Goal: Task Accomplishment & Management: Manage account settings

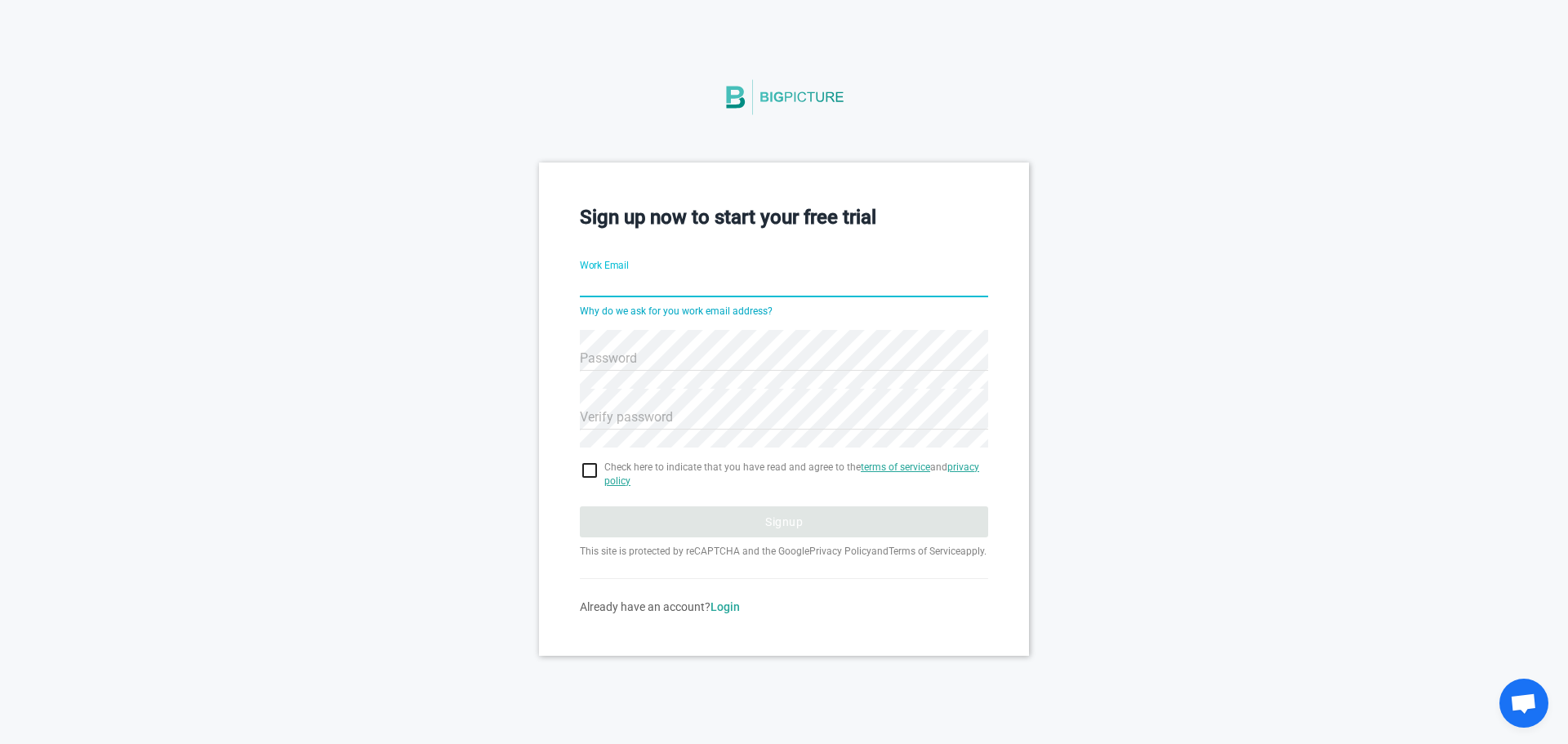
paste input "corowib760@bllibl.com"
type input "corowib760@bllibl.com"
click at [587, 467] on input "checkbox" at bounding box center [784, 470] width 408 height 20
checkbox input "true"
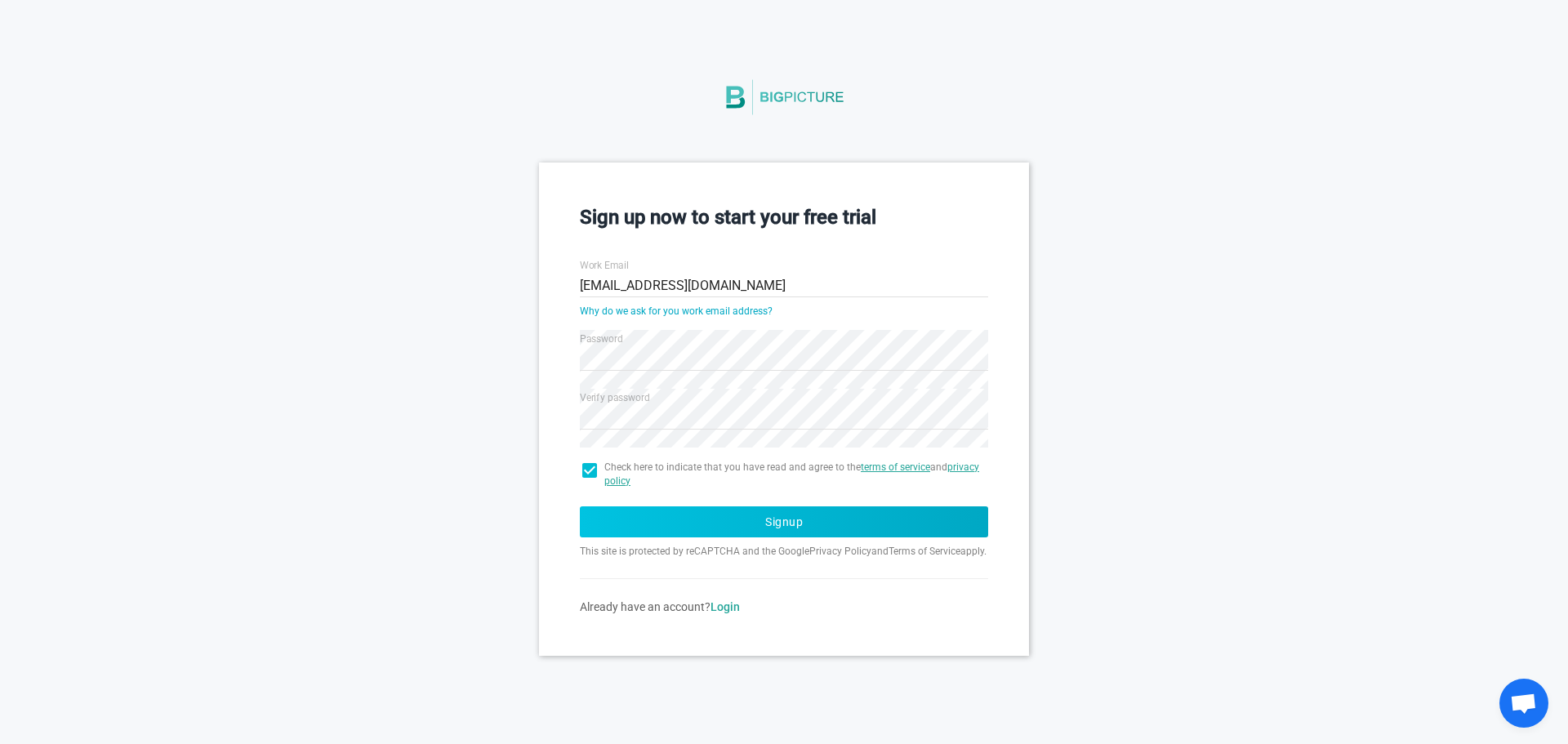
click at [647, 521] on button "Signup" at bounding box center [784, 521] width 408 height 31
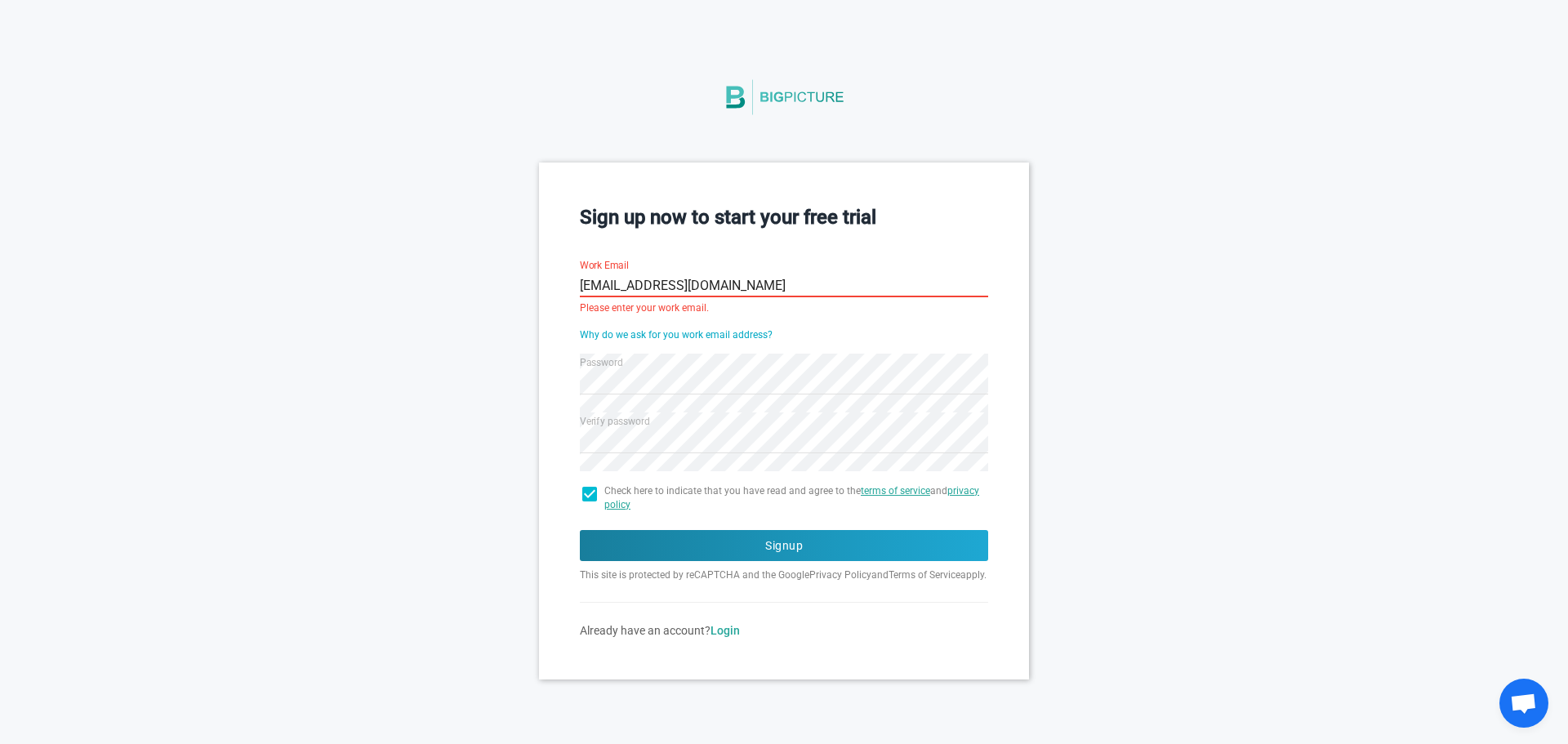
click at [825, 266] on input "corowib760@bllibl.com" at bounding box center [784, 285] width 408 height 58
paste input "tarsier55524@mailshan"
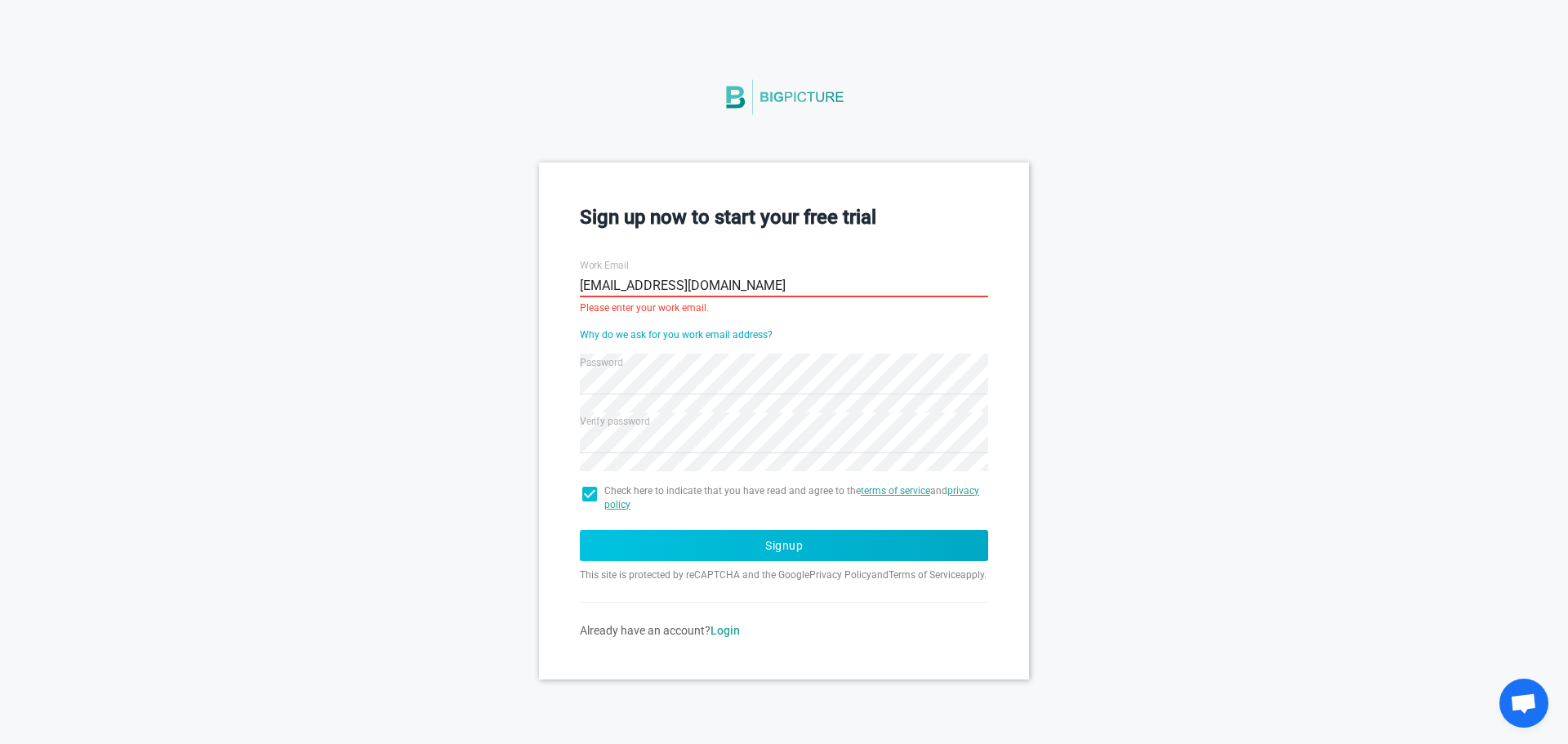
click at [742, 550] on button "Signup" at bounding box center [784, 546] width 408 height 31
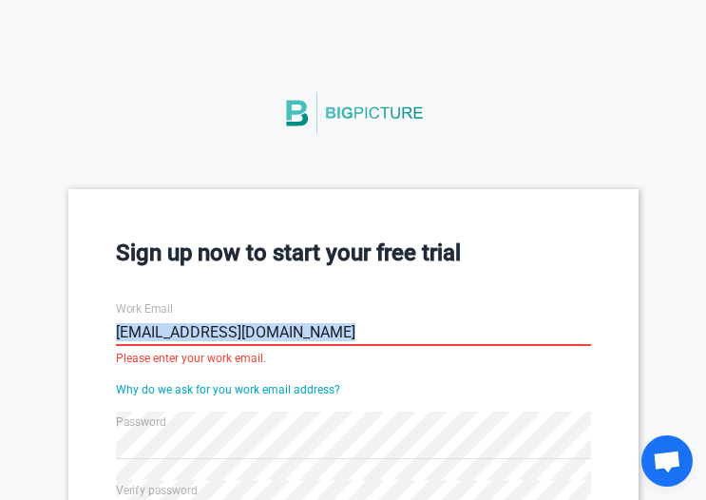
drag, startPoint x: 339, startPoint y: 345, endPoint x: 333, endPoint y: 334, distance: 12.4
click at [333, 334] on div "Work Email tarsier55524@mailshan.com Please enter your work email." at bounding box center [353, 319] width 475 height 68
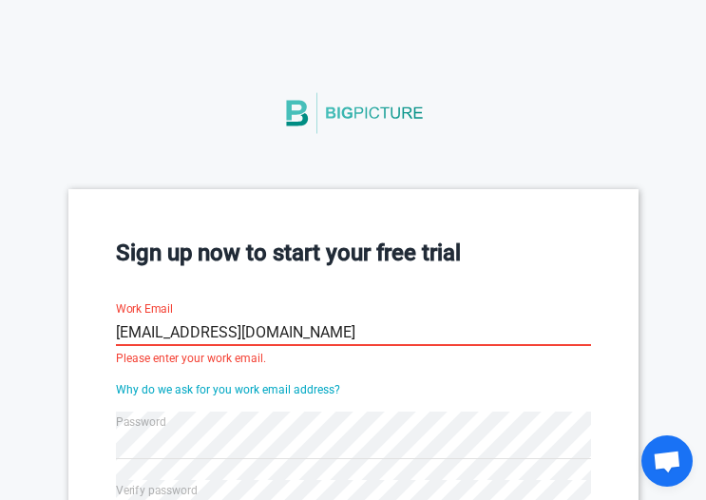
click at [333, 334] on input "tarsier55524@mailshan.com" at bounding box center [353, 332] width 475 height 68
paste input "mohamadalid5@nicement"
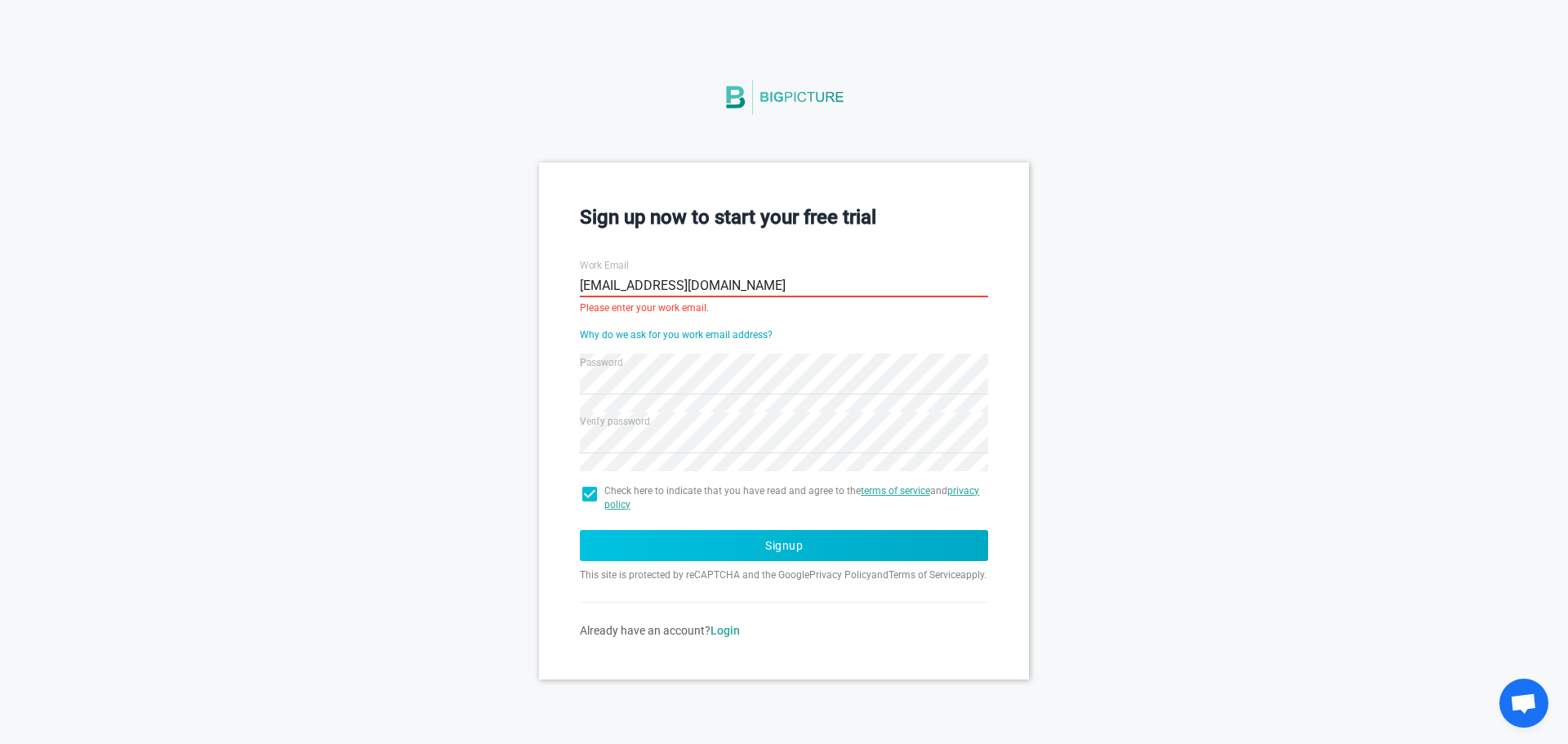
click at [763, 540] on button "Signup" at bounding box center [784, 546] width 408 height 31
click at [775, 541] on button "Signup" at bounding box center [784, 546] width 408 height 31
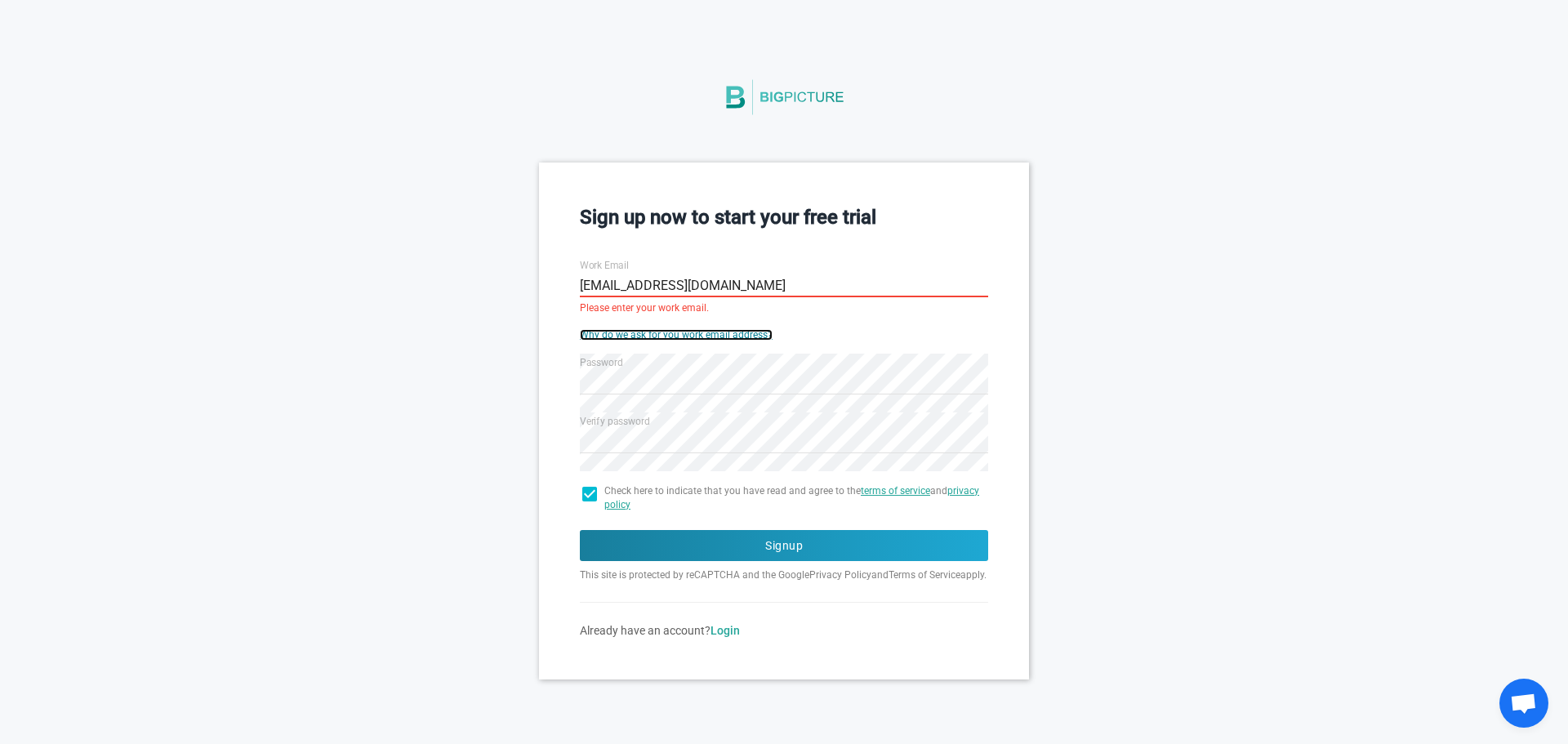
click at [726, 334] on link "Why do we ask for you work email address?" at bounding box center [677, 334] width 193 height 11
click at [704, 291] on input "mohamadalid5@nicement.com" at bounding box center [784, 285] width 408 height 58
click at [808, 290] on input "mohamadalid5@nicement.com" at bounding box center [784, 285] width 408 height 58
type input "sambasiva@gmail.co"
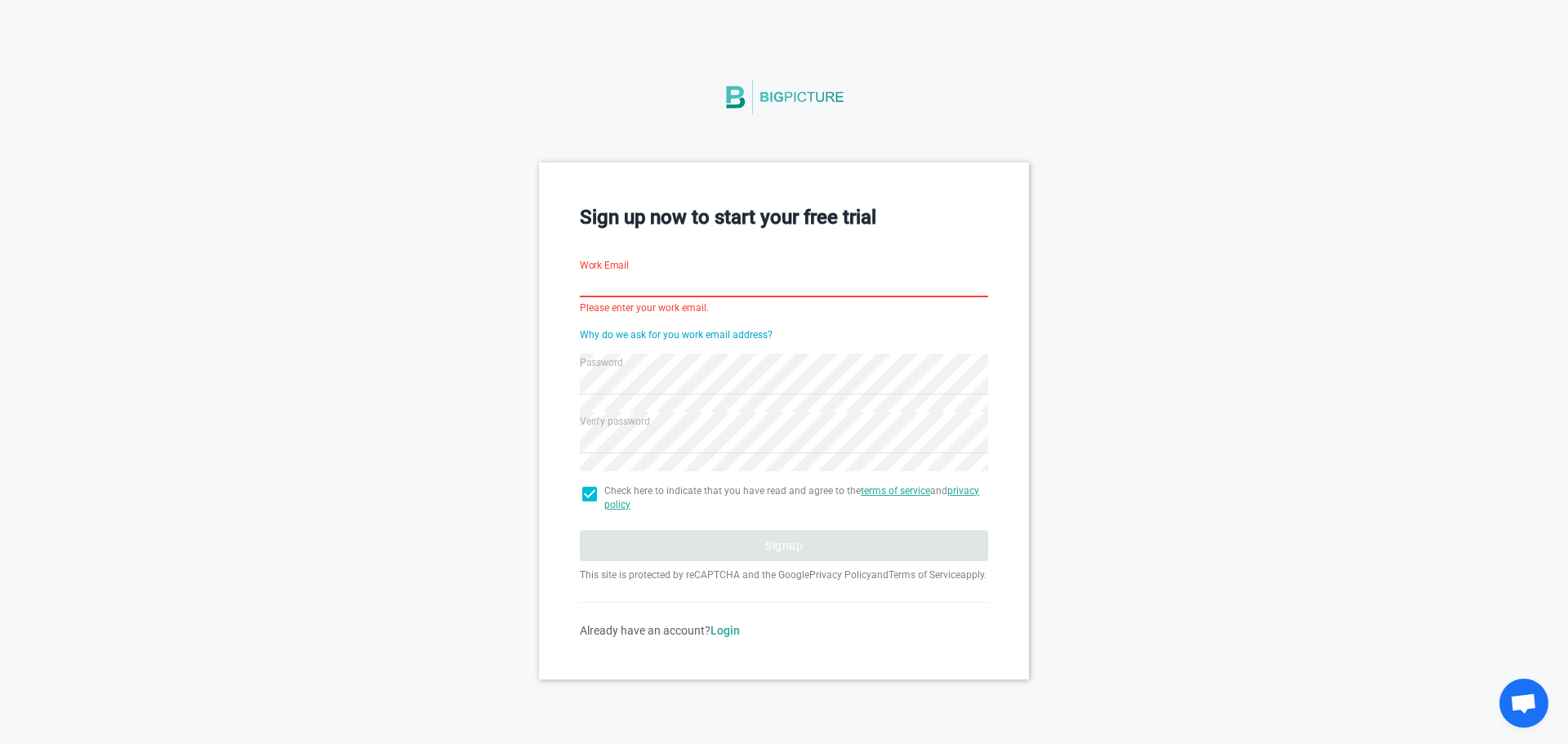
click at [742, 271] on input "Work Email" at bounding box center [784, 285] width 408 height 58
type input "sambasiva@gridlex.com"
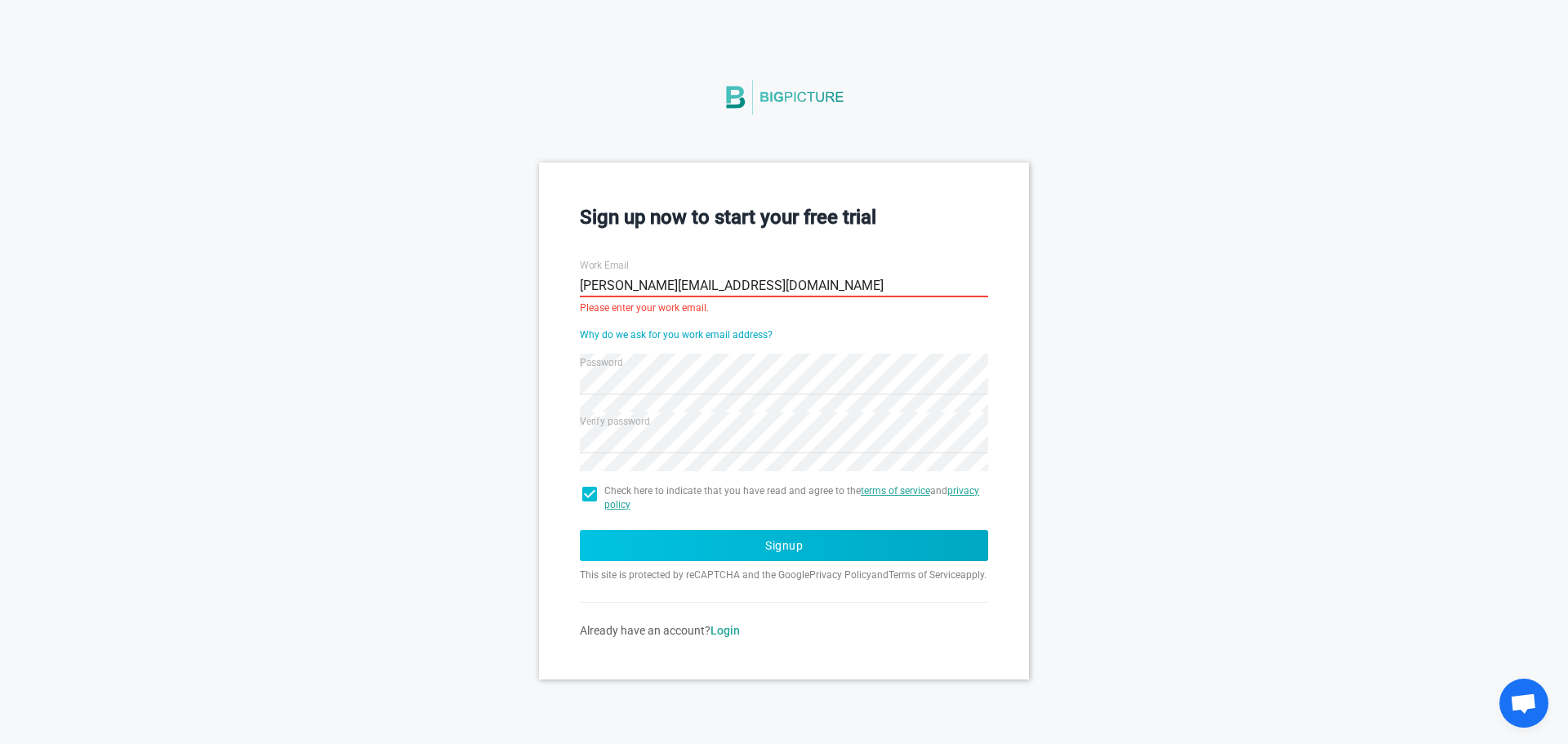
click at [702, 539] on button "Signup" at bounding box center [784, 546] width 408 height 31
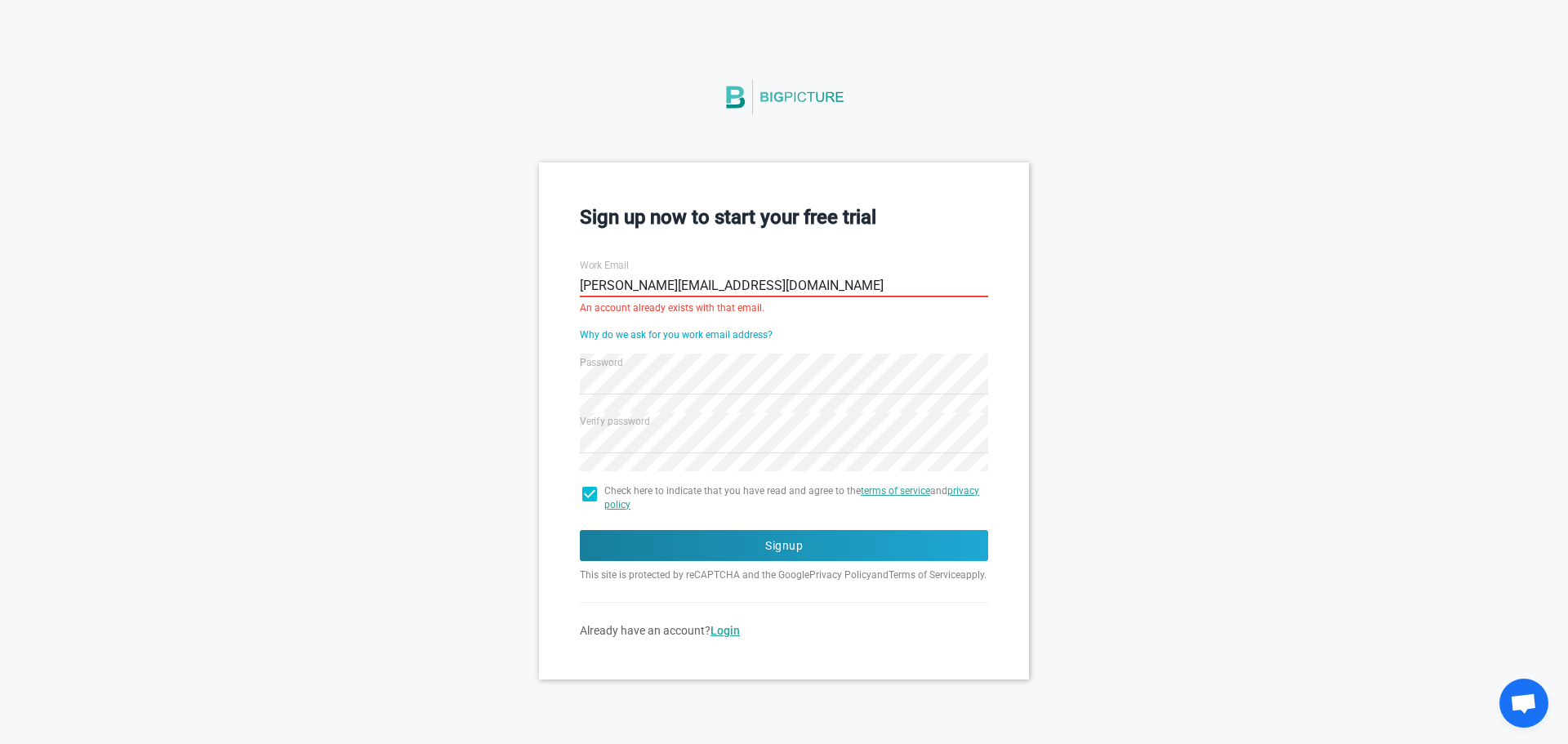
click at [731, 637] on link "Login" at bounding box center [726, 630] width 29 height 13
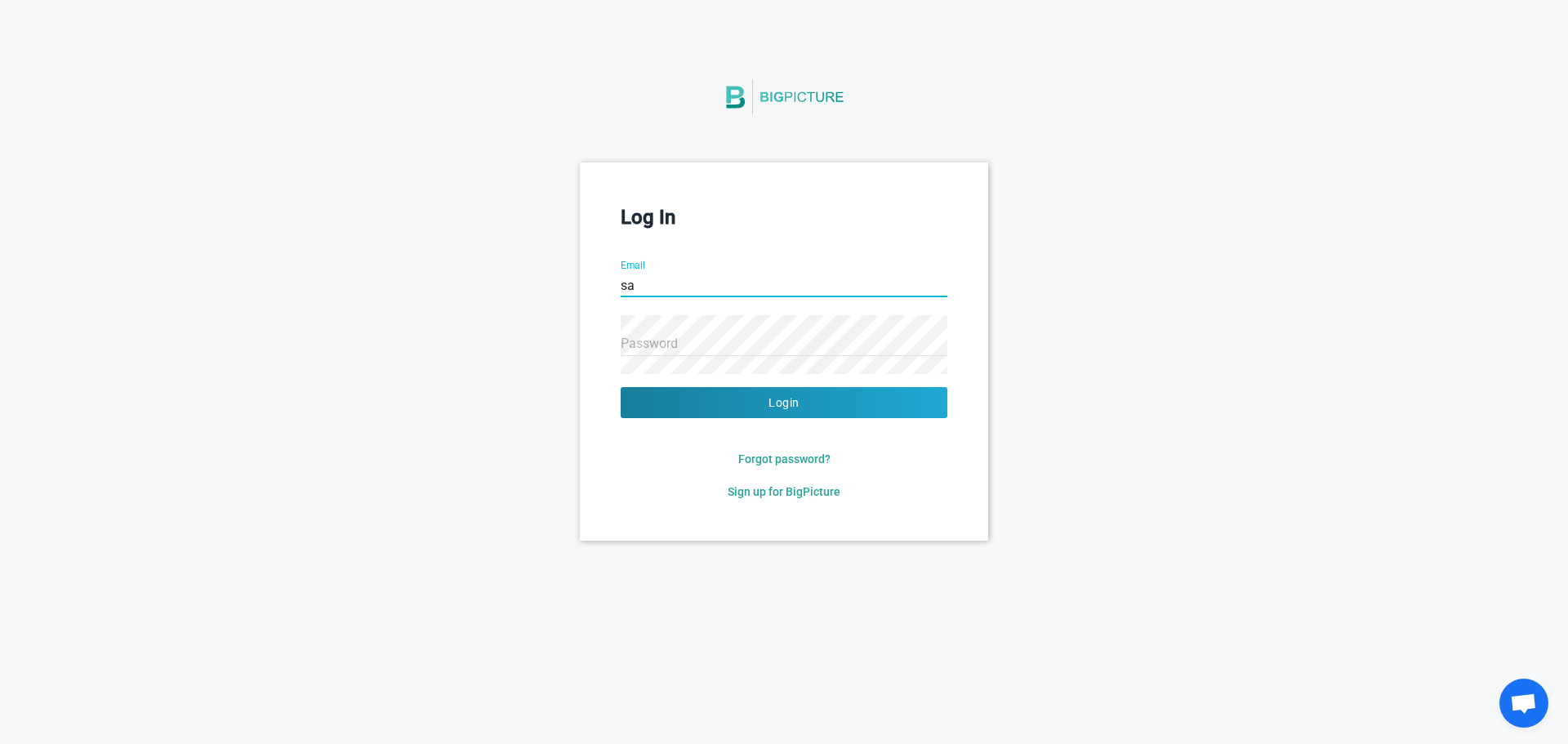
type input "sambasiva@gridlex.com"
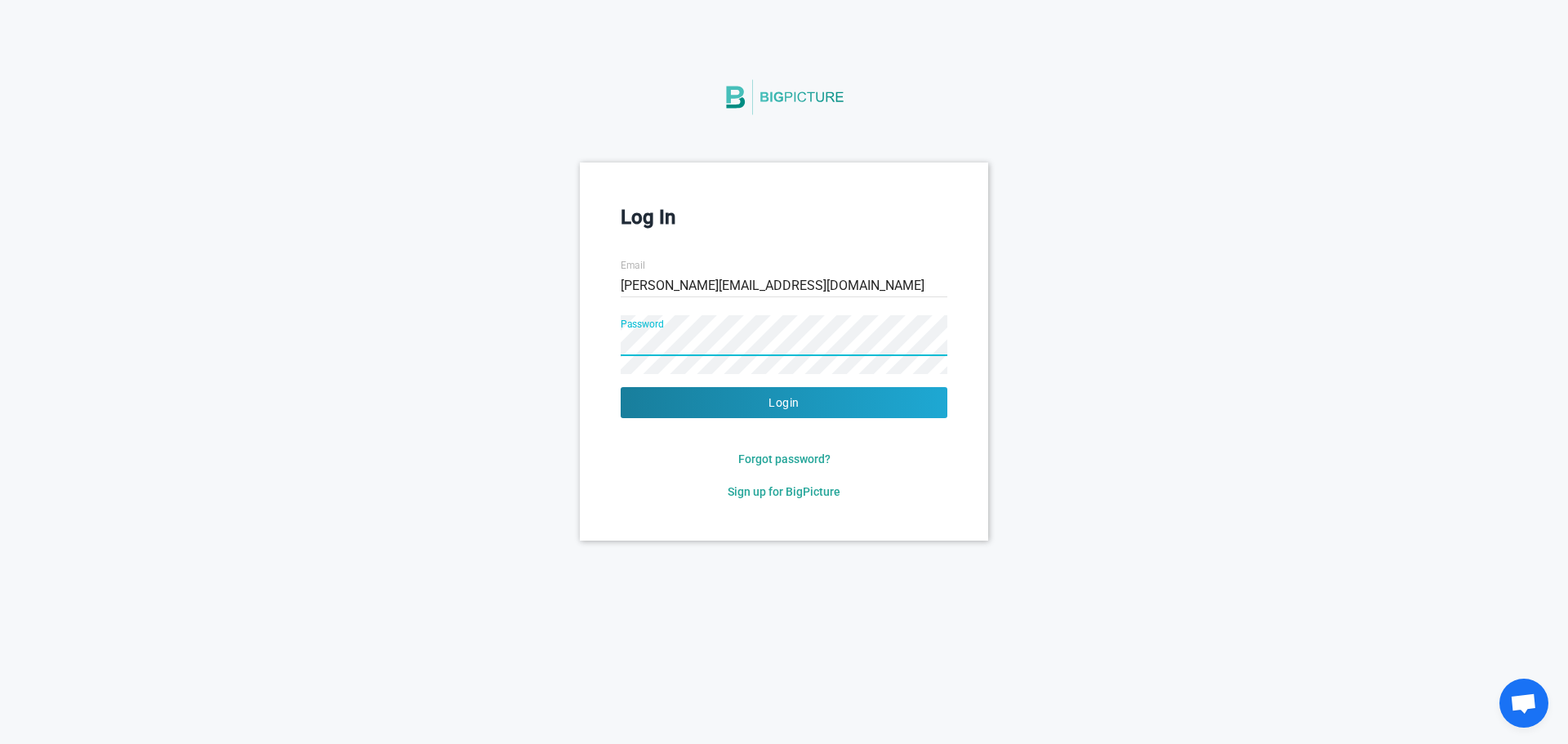
click at [621, 387] on button "Login" at bounding box center [784, 402] width 327 height 31
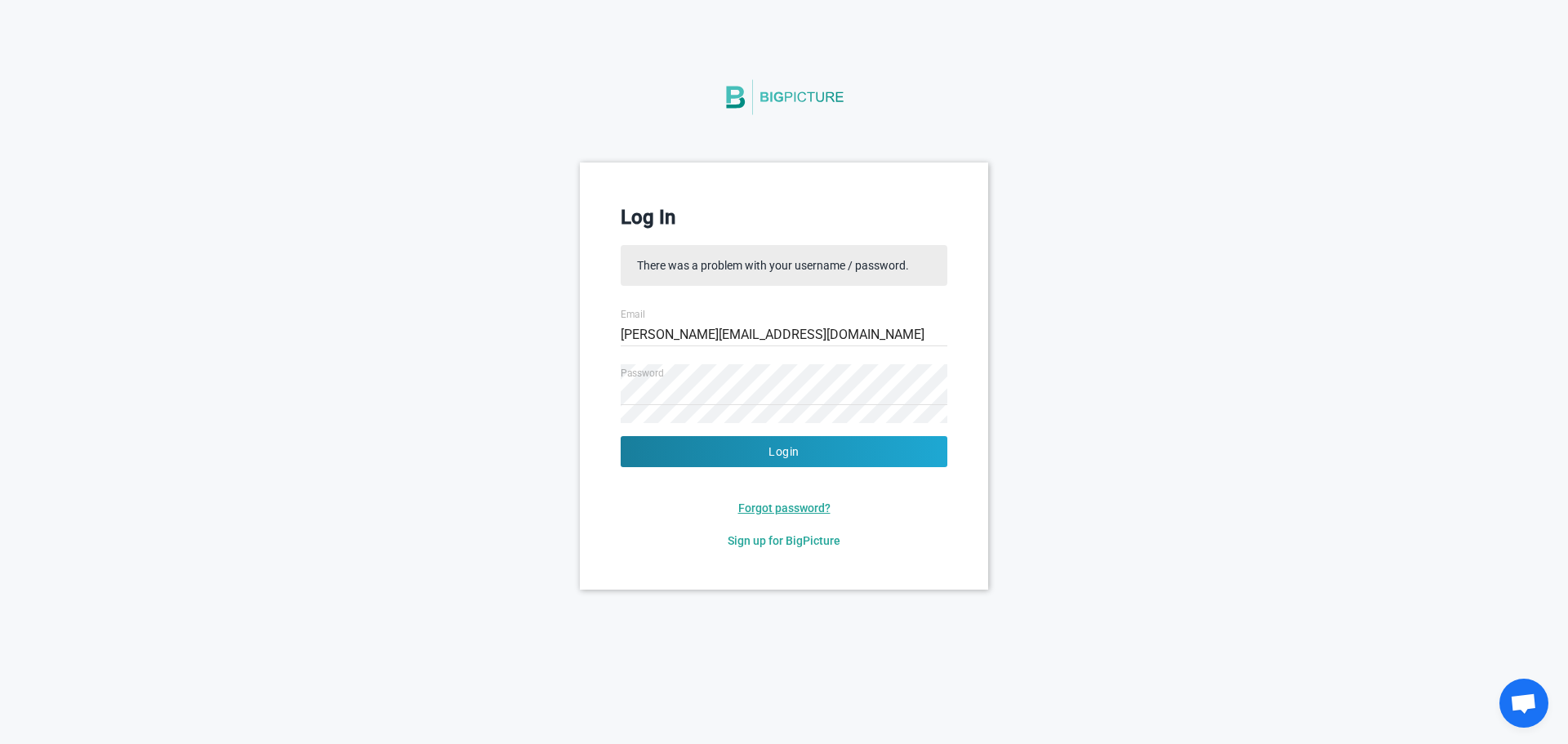
click at [773, 505] on span "Forgot password?" at bounding box center [784, 507] width 92 height 13
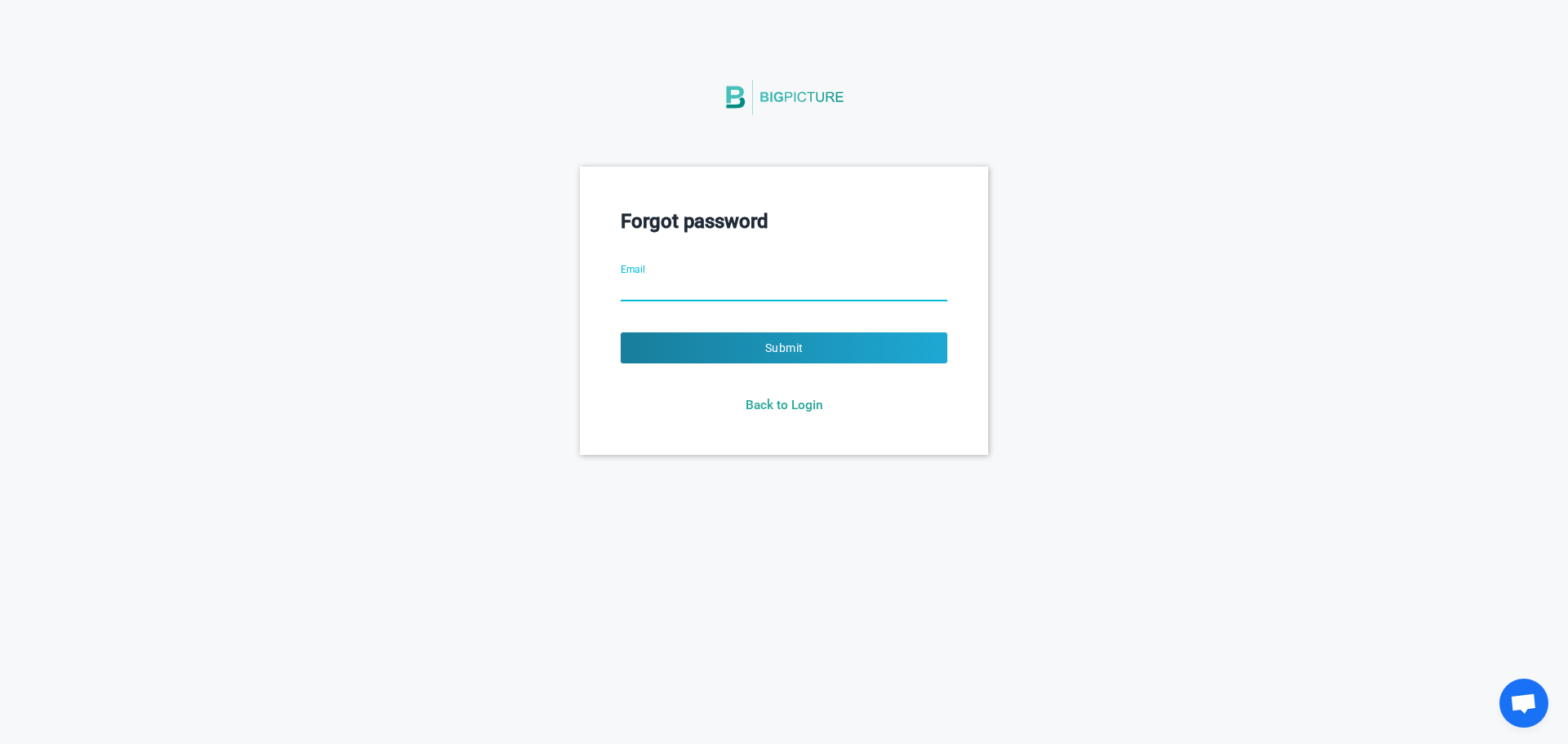
click at [768, 290] on input "Email" at bounding box center [784, 290] width 327 height 58
type input "sambasiva@gridlex.com"
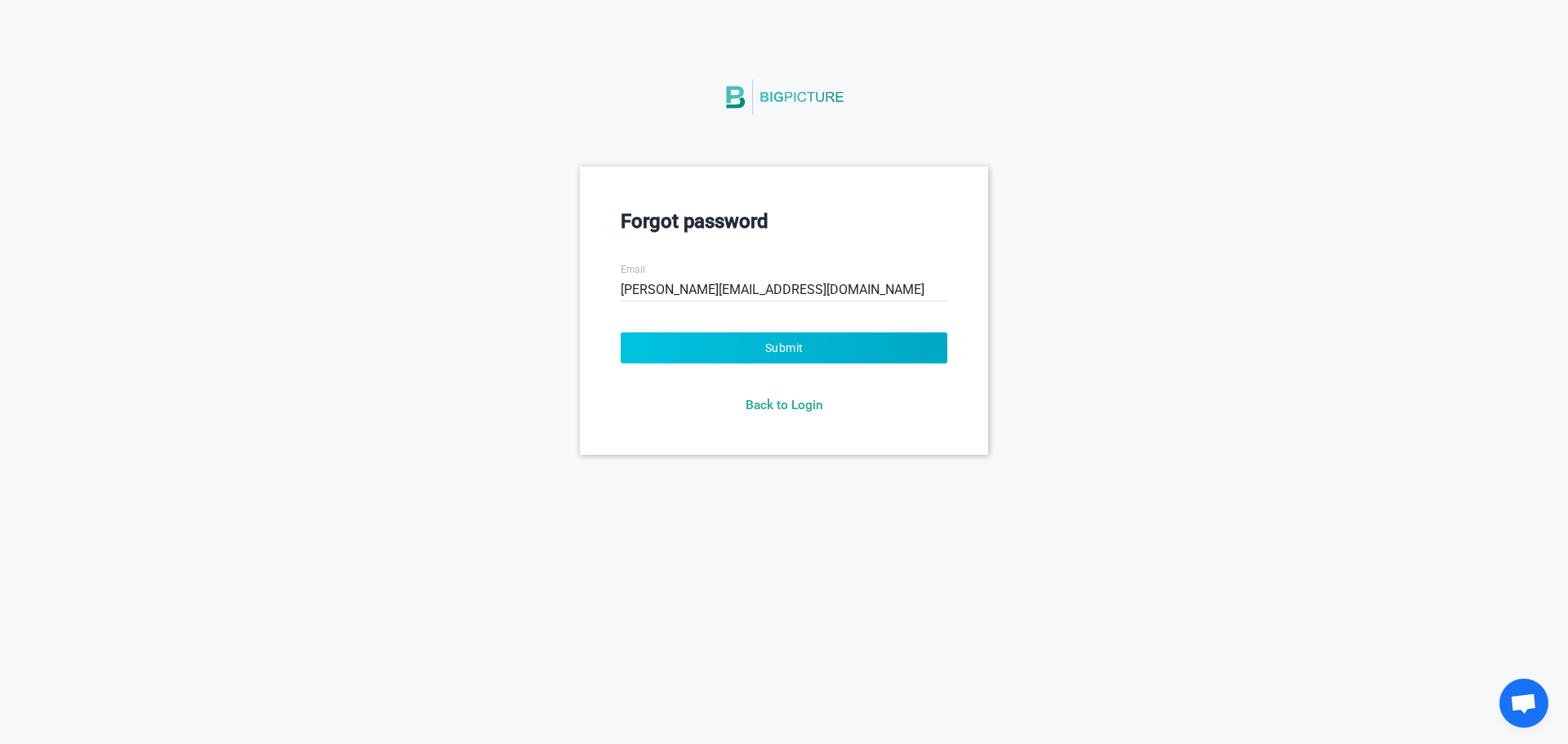
click at [748, 345] on button "Submit" at bounding box center [784, 348] width 327 height 31
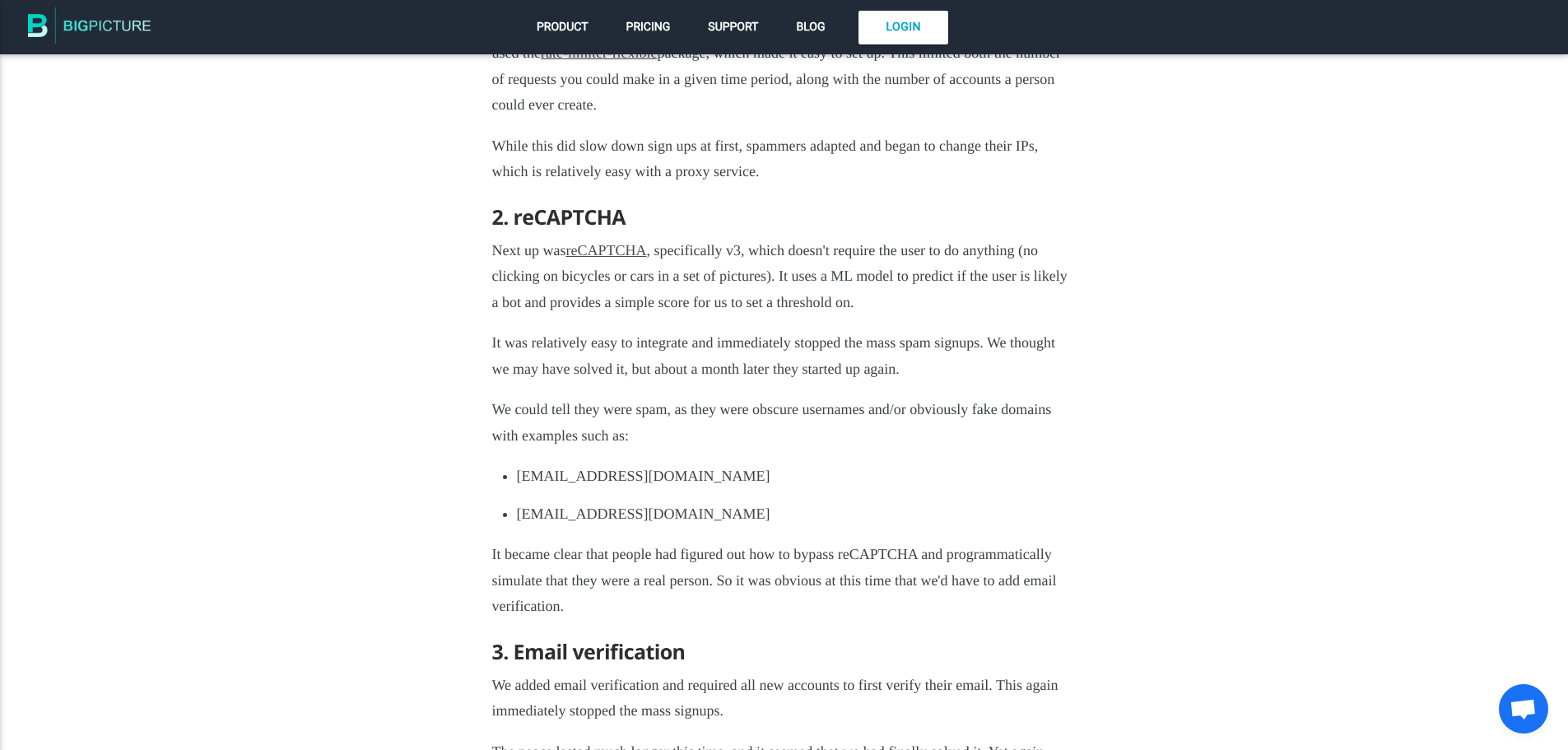
scroll to position [1509, 0]
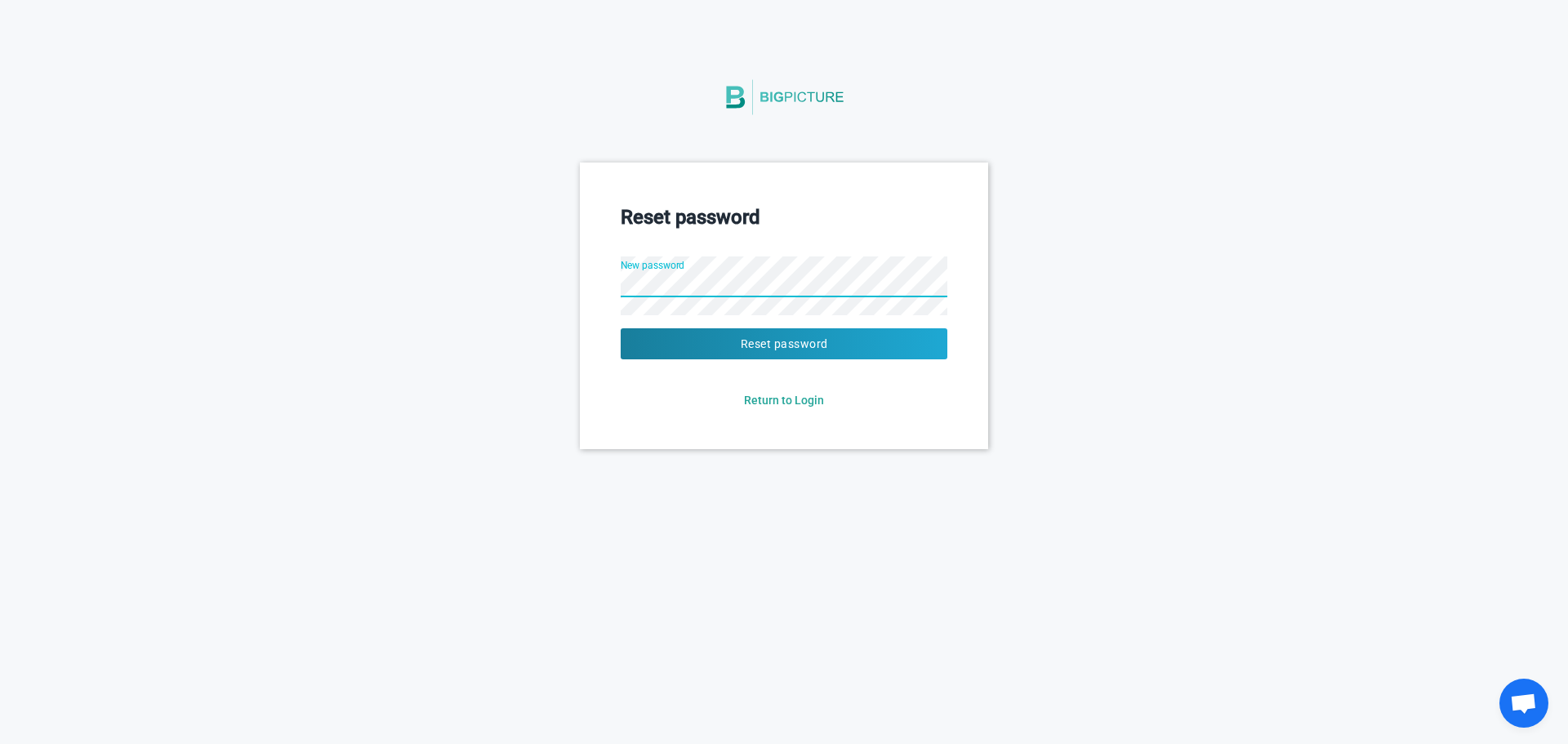
click at [621, 328] on button "Reset password" at bounding box center [784, 344] width 327 height 31
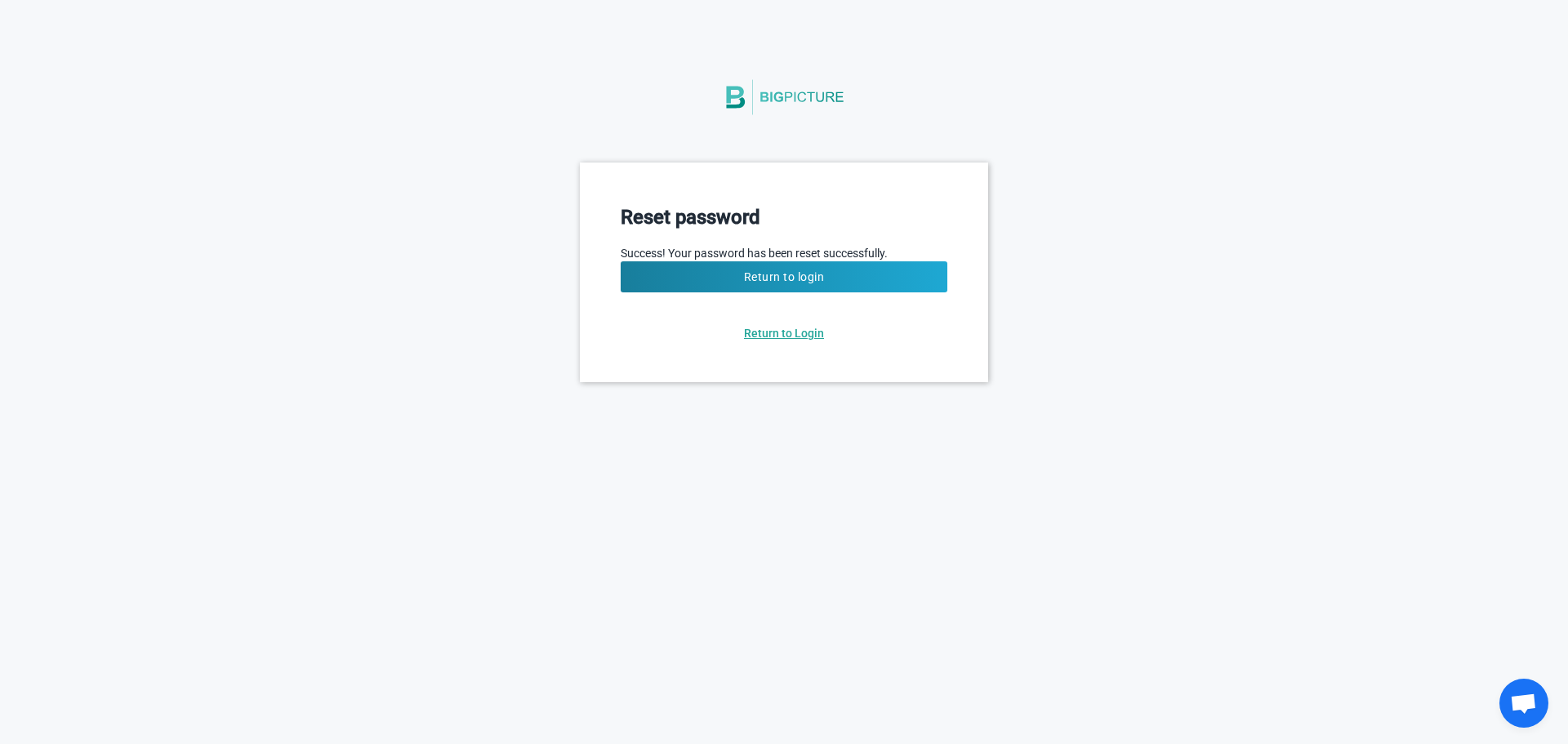
click at [788, 332] on span "Return to Login" at bounding box center [784, 332] width 80 height 13
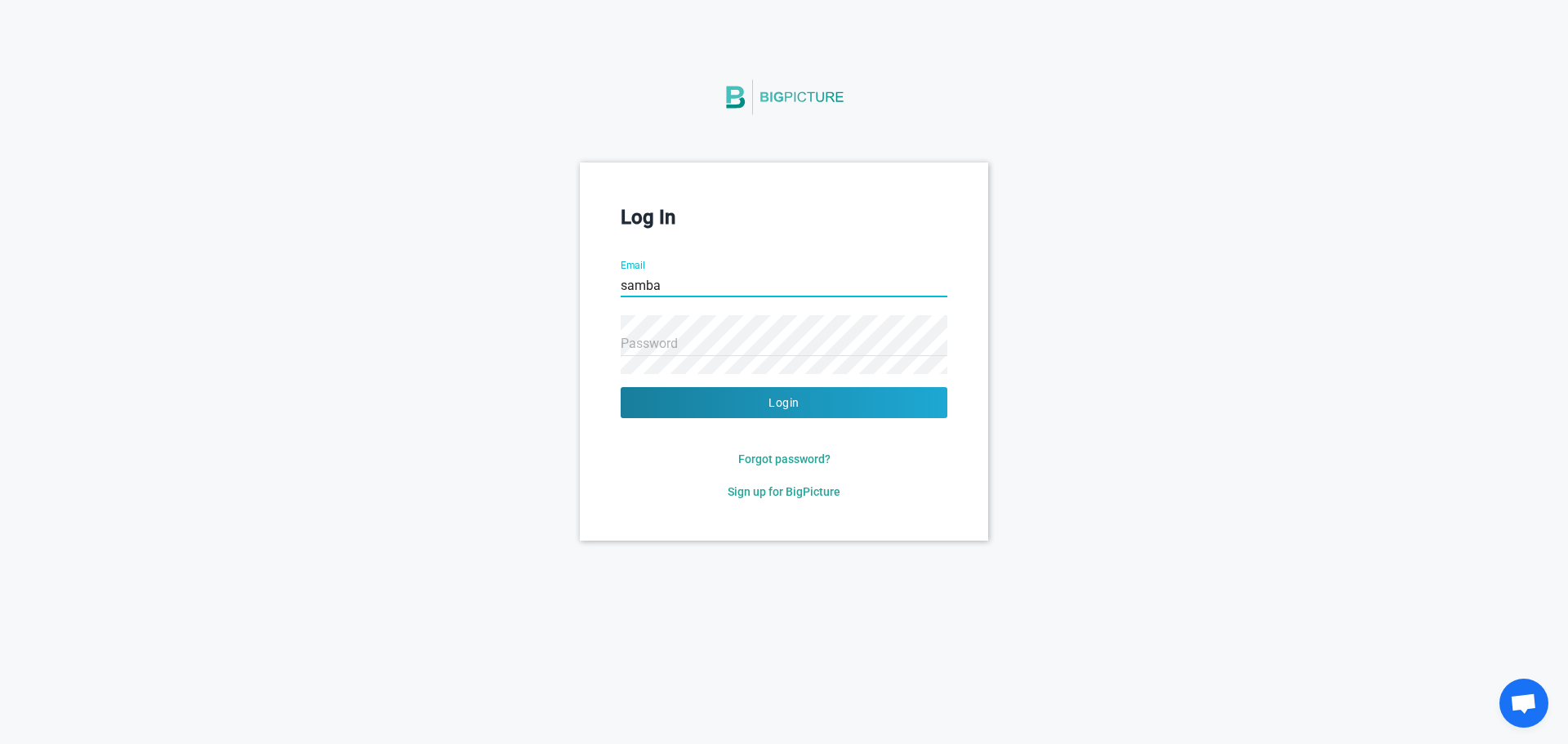
type input "sambasiva@gridlex.com"
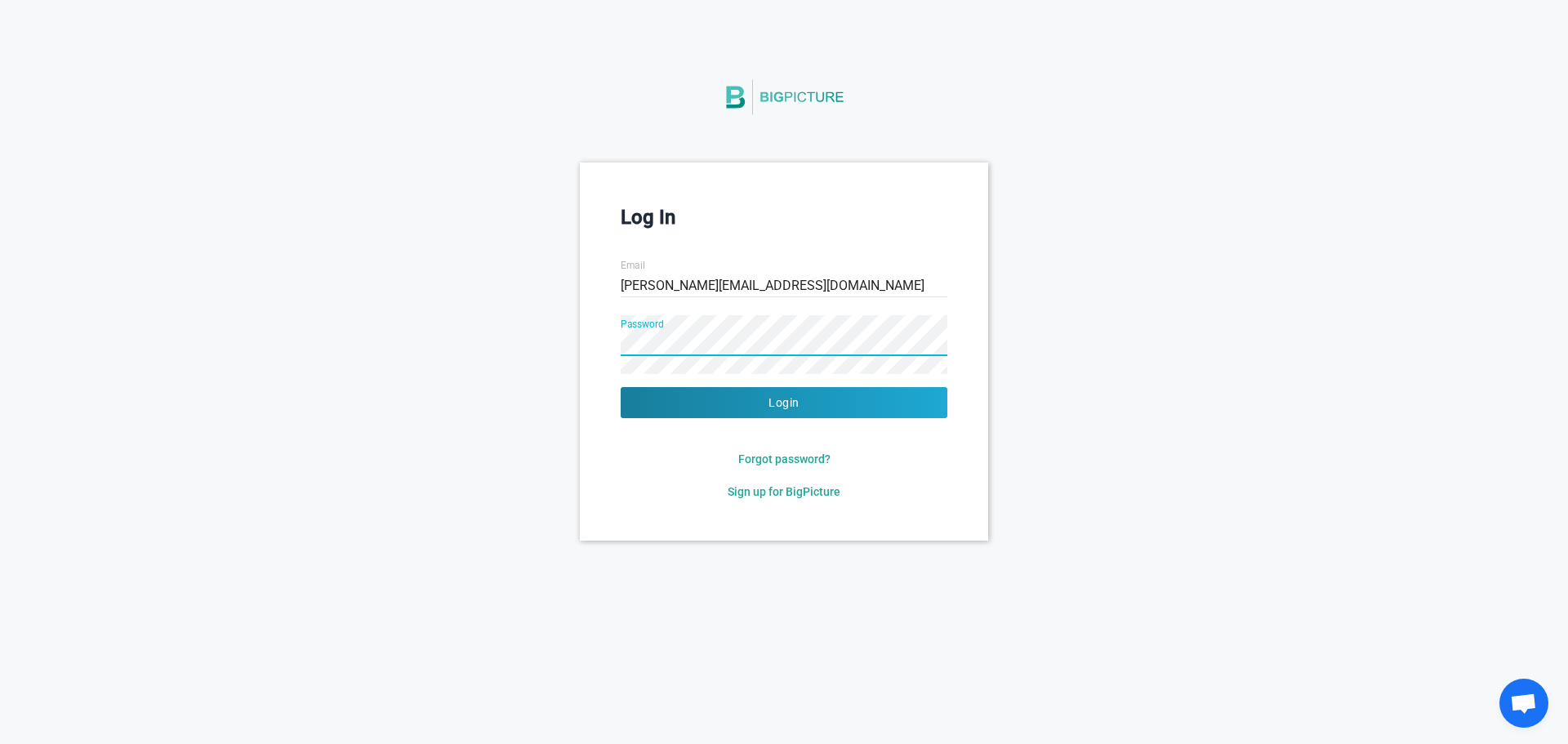
click at [621, 387] on button "Login" at bounding box center [784, 402] width 327 height 31
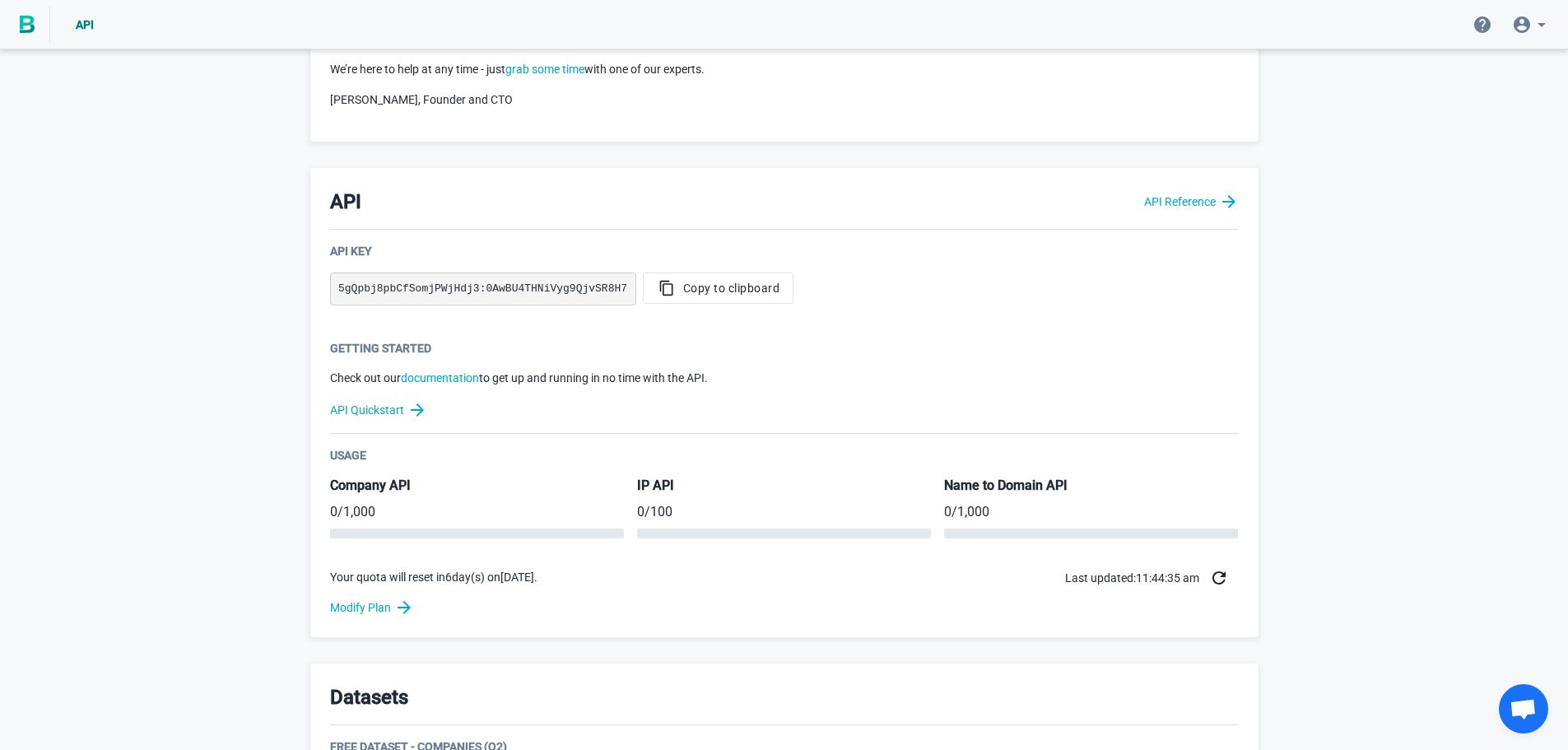
scroll to position [240, 0]
click at [463, 380] on link "documentation" at bounding box center [440, 374] width 78 height 13
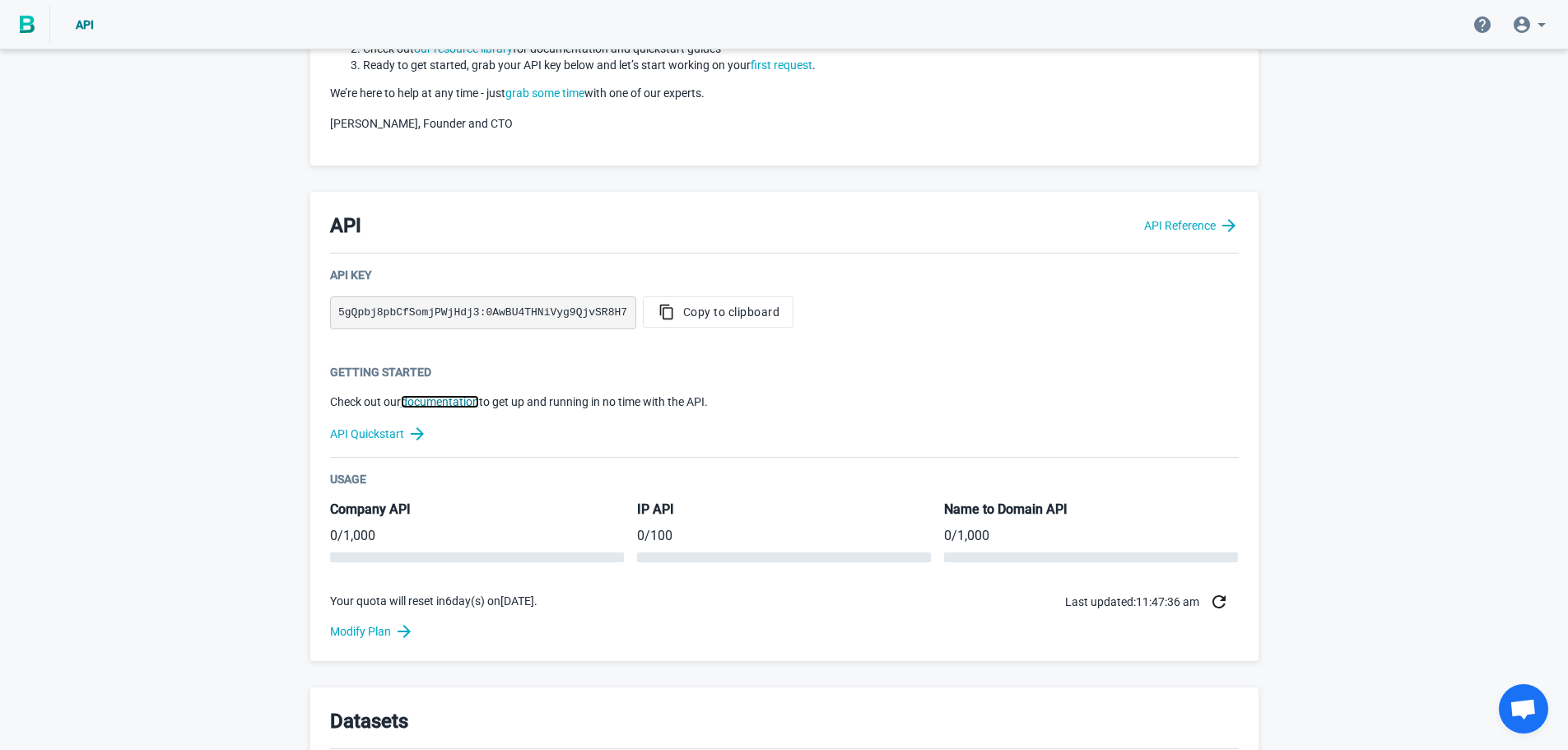
scroll to position [215, 0]
